Goal: Information Seeking & Learning: Understand process/instructions

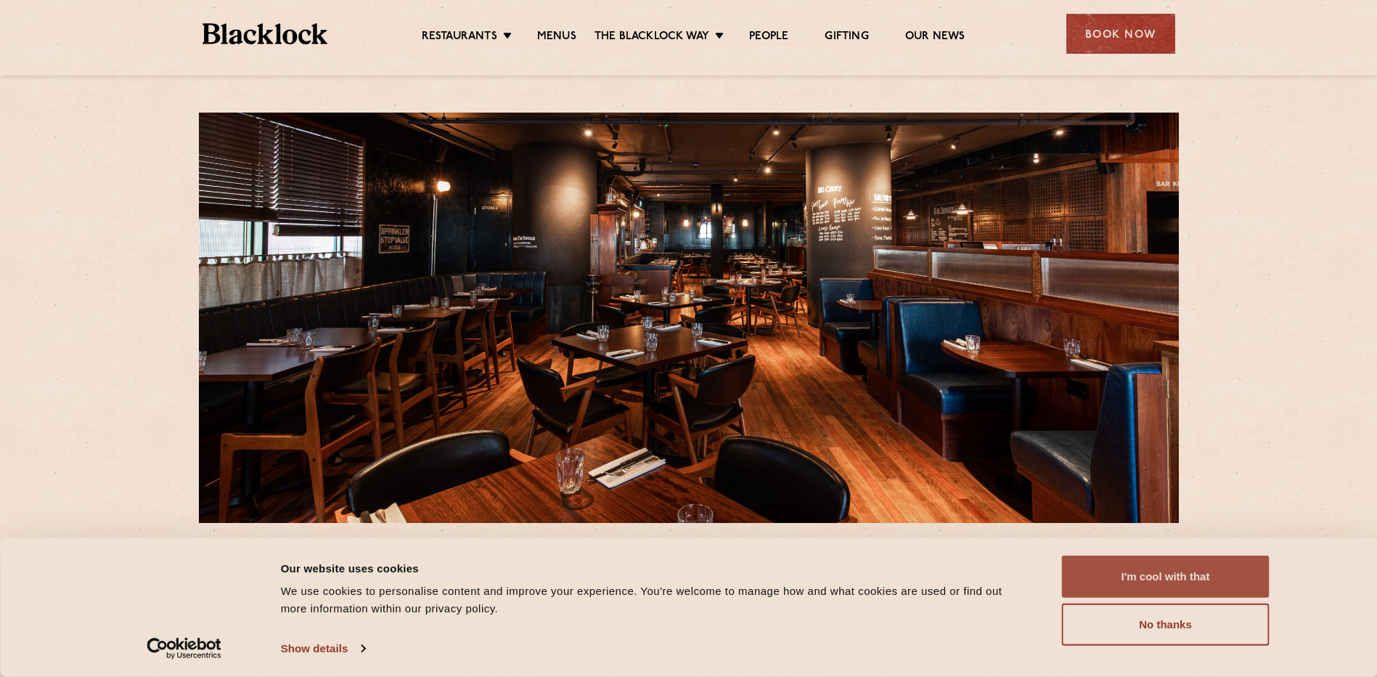
click at [1196, 568] on button "I'm cool with that" at bounding box center [1166, 576] width 208 height 42
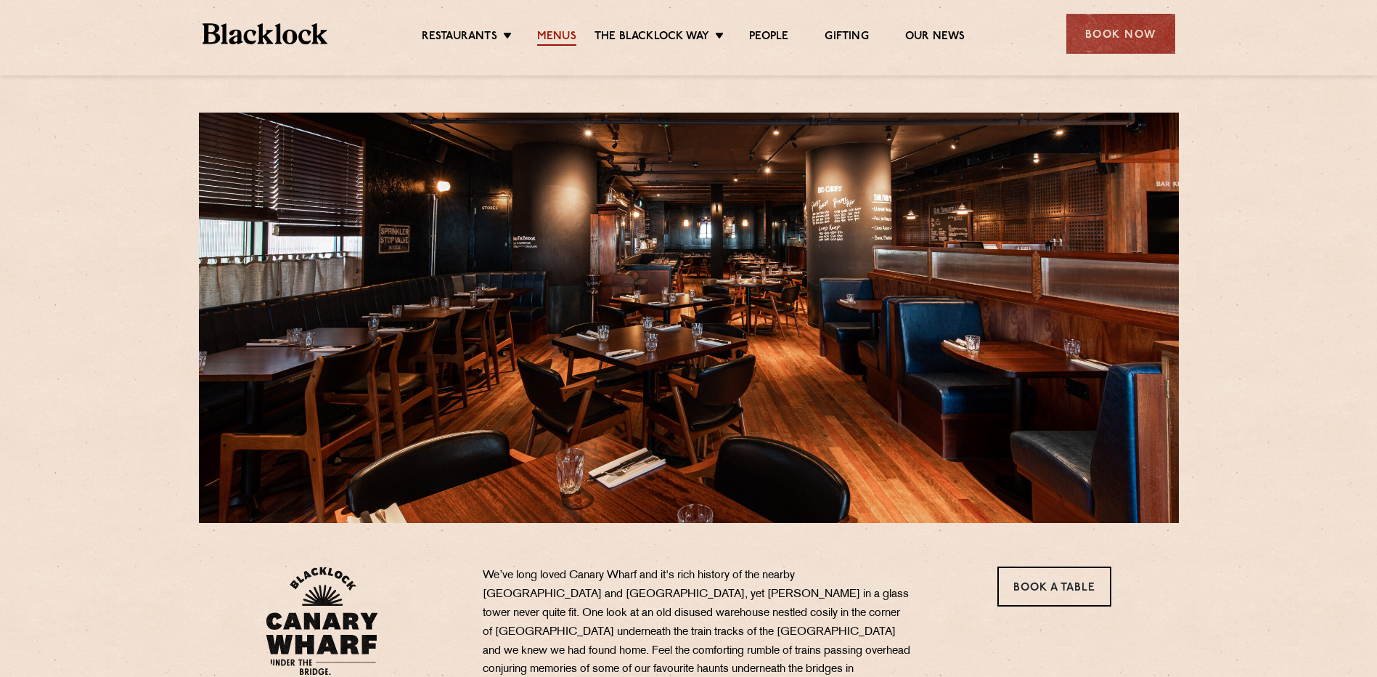
click at [550, 30] on link "Menus" at bounding box center [556, 38] width 39 height 16
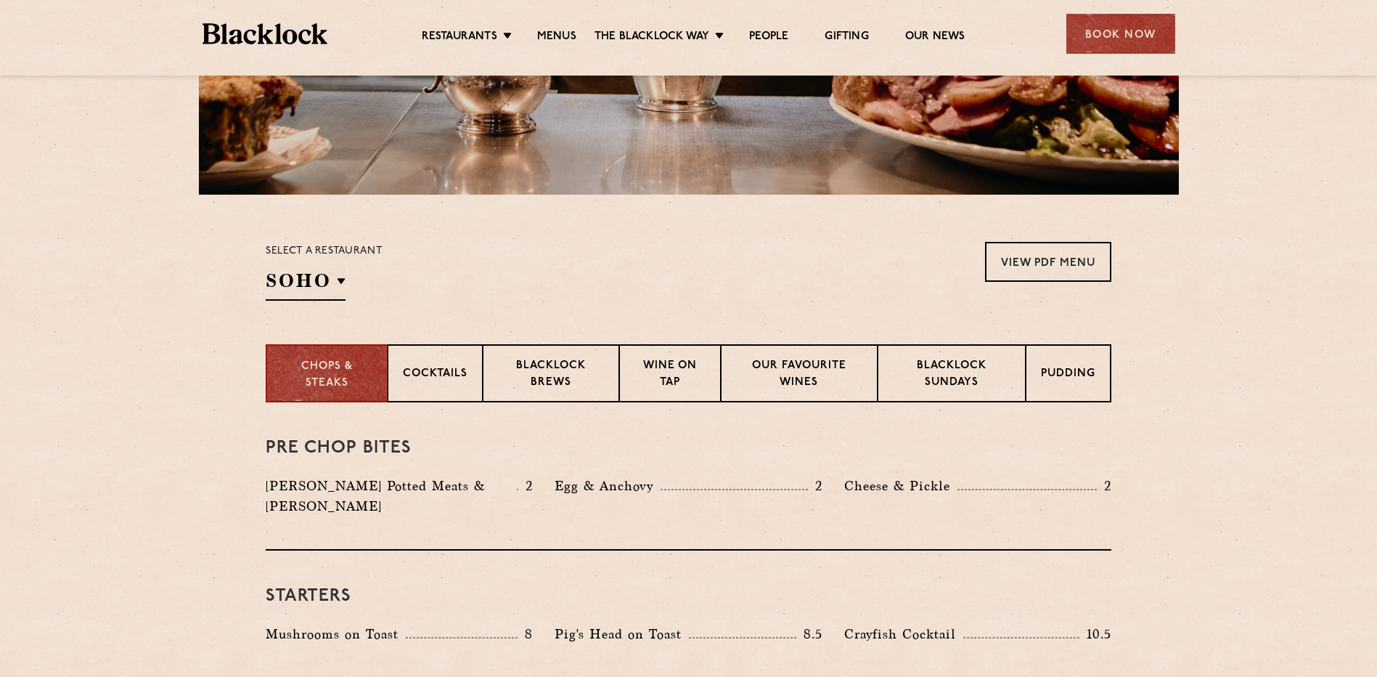
scroll to position [436, 0]
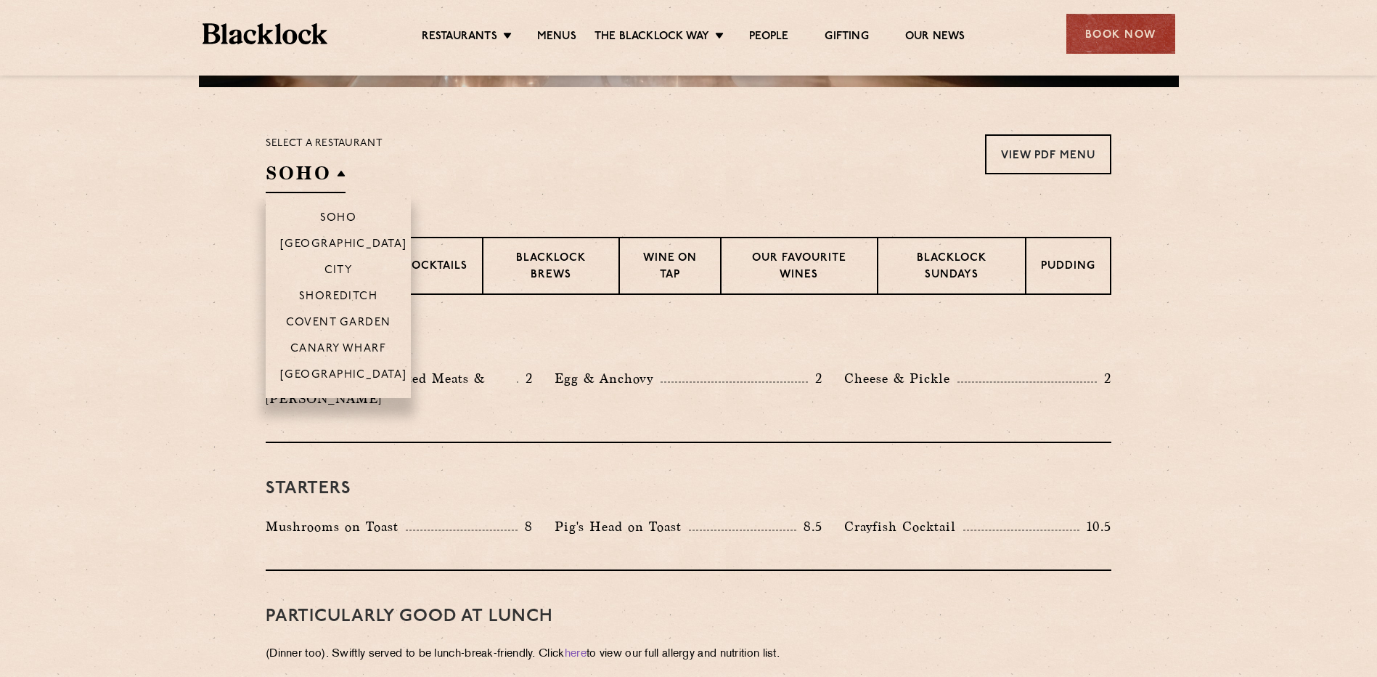
click at [315, 168] on h2 "SOHO" at bounding box center [306, 176] width 80 height 33
click at [351, 347] on p "Canary Wharf" at bounding box center [338, 350] width 96 height 15
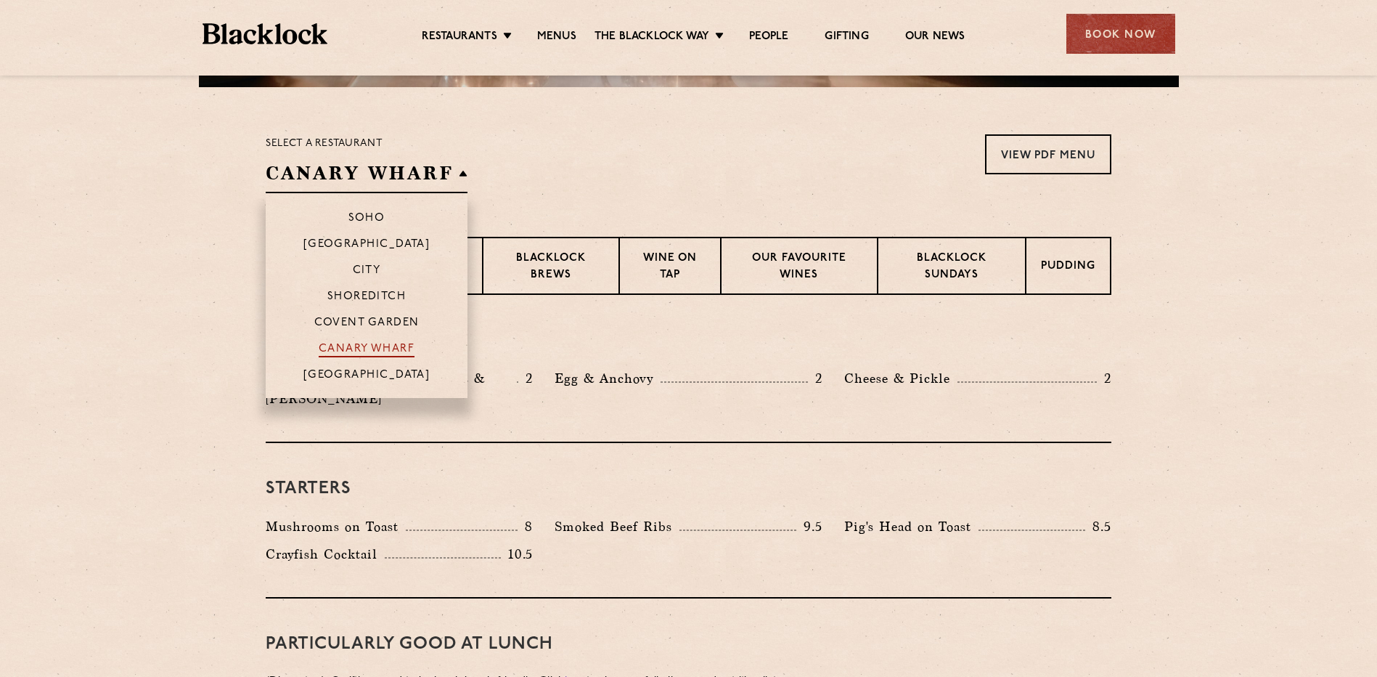
click at [367, 343] on p "Canary Wharf" at bounding box center [367, 350] width 96 height 15
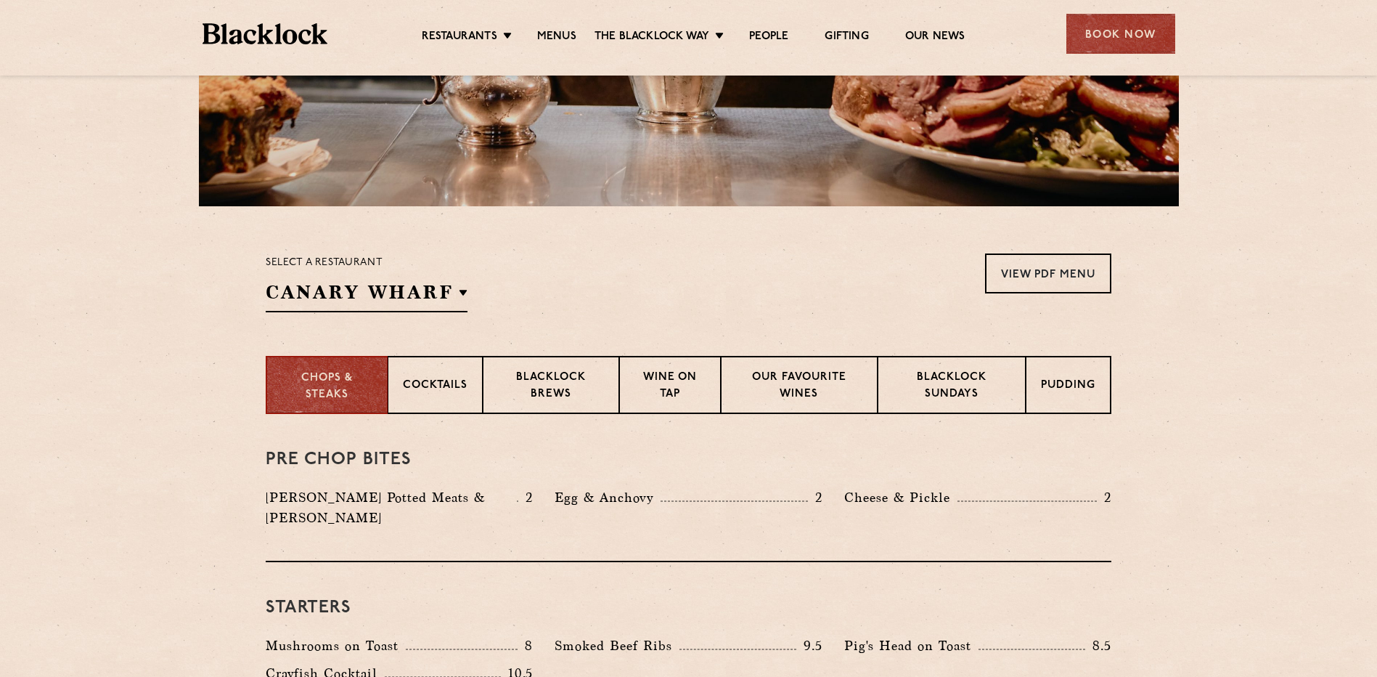
scroll to position [158, 0]
